Goal: Task Accomplishment & Management: Use online tool/utility

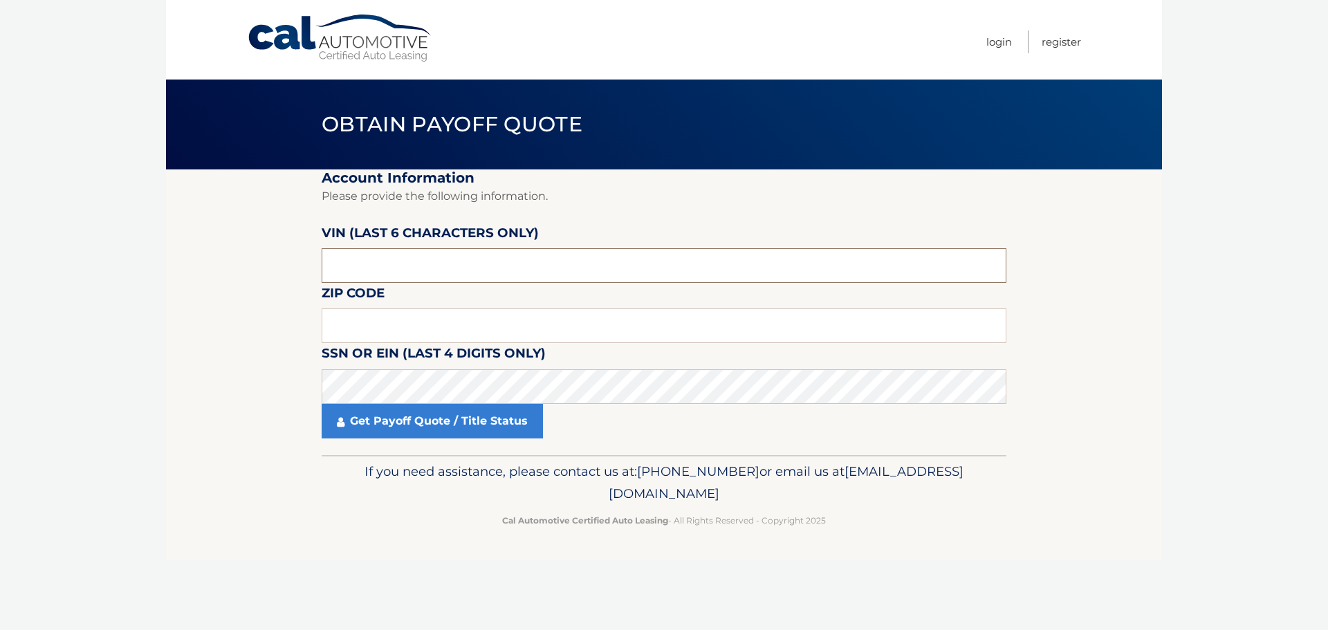
click at [386, 264] on input "text" at bounding box center [664, 265] width 685 height 35
type input "703204"
type input "11530"
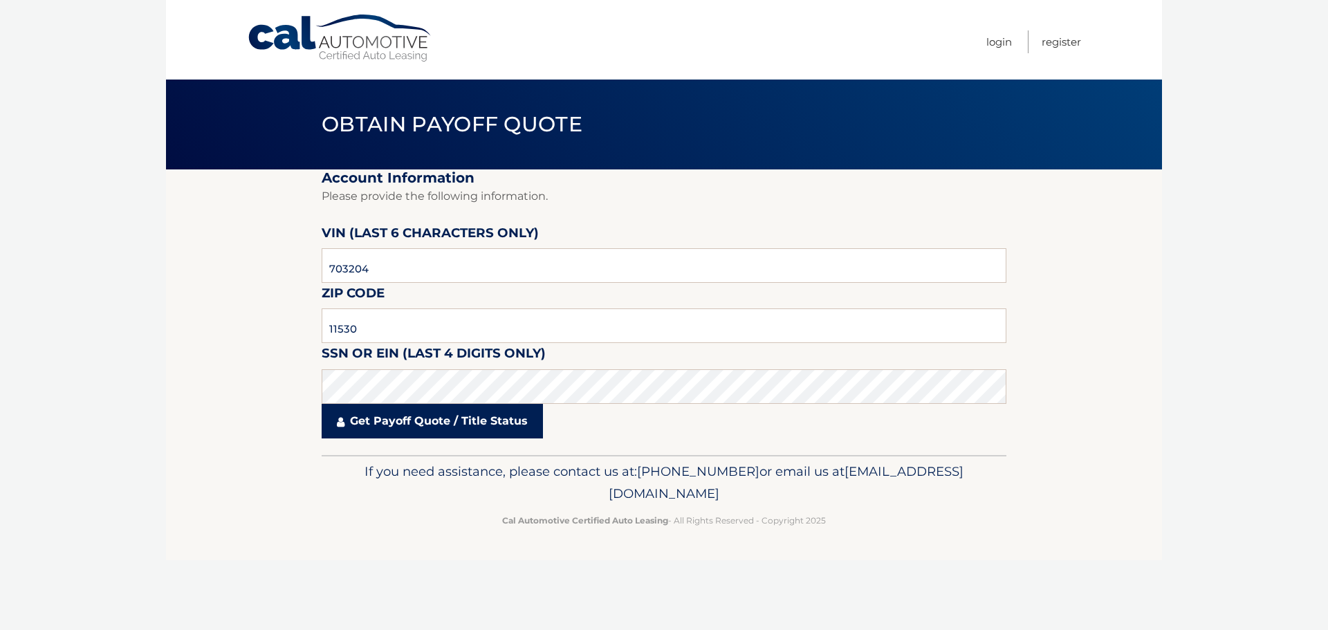
click at [412, 428] on link "Get Payoff Quote / Title Status" at bounding box center [432, 421] width 221 height 35
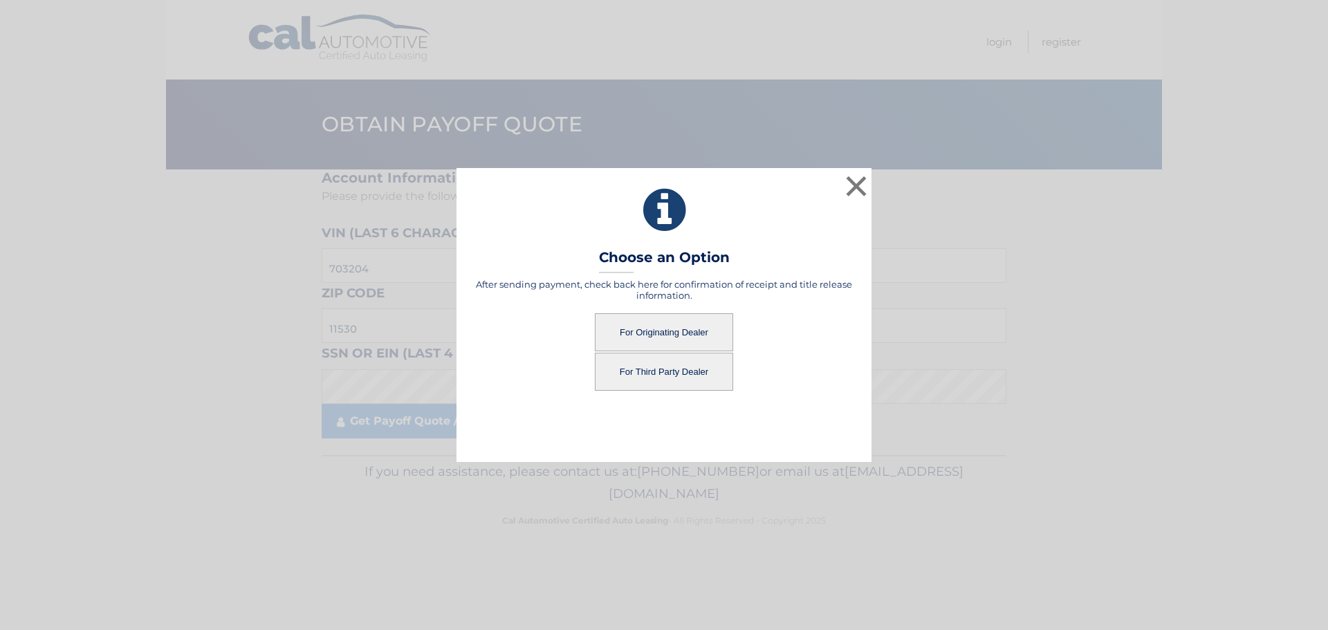
click at [659, 331] on button "For Originating Dealer" at bounding box center [664, 332] width 138 height 38
click at [658, 331] on button "For Originating Dealer" at bounding box center [664, 332] width 138 height 38
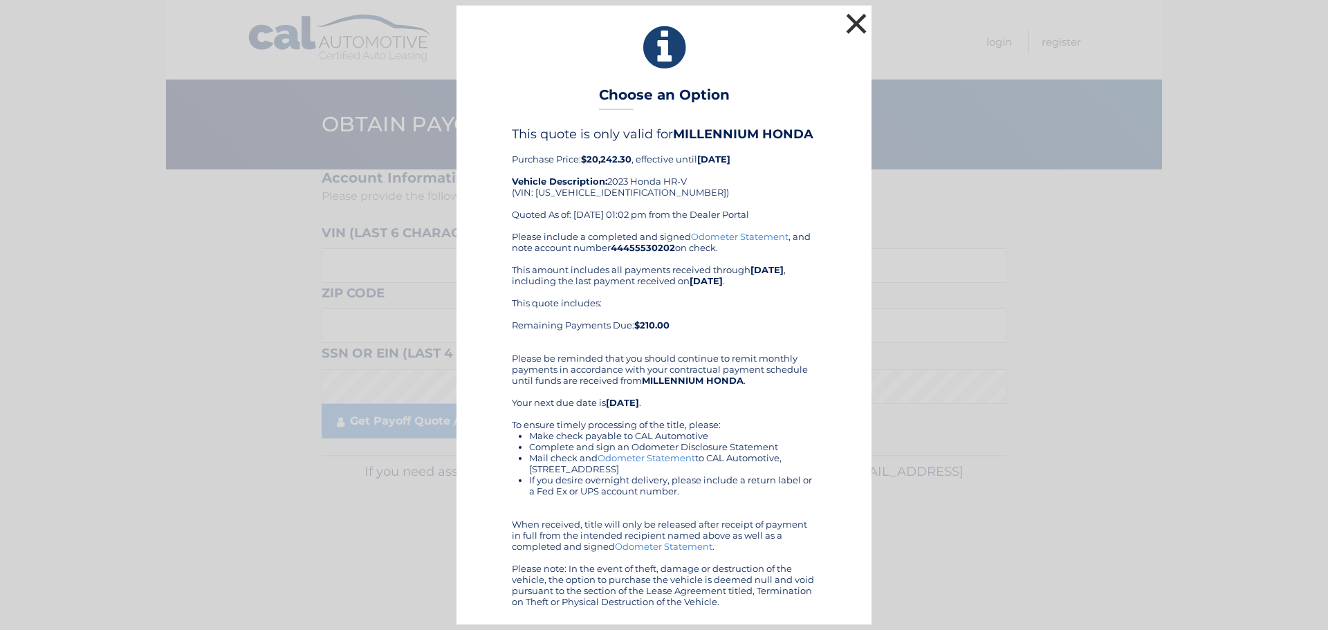
click at [860, 19] on button "×" at bounding box center [856, 24] width 28 height 28
